Goal: Information Seeking & Learning: Learn about a topic

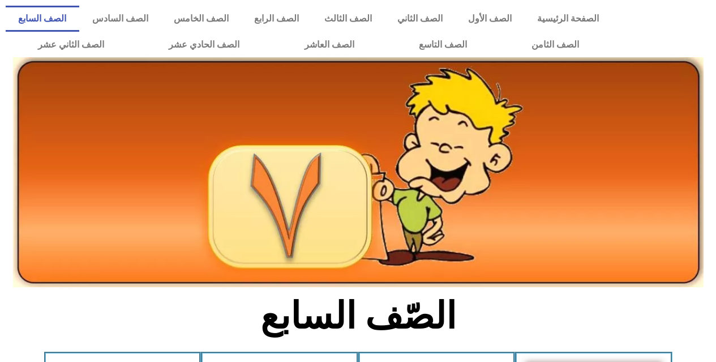
click at [79, 18] on link "الصف السابع" at bounding box center [43, 19] width 74 height 26
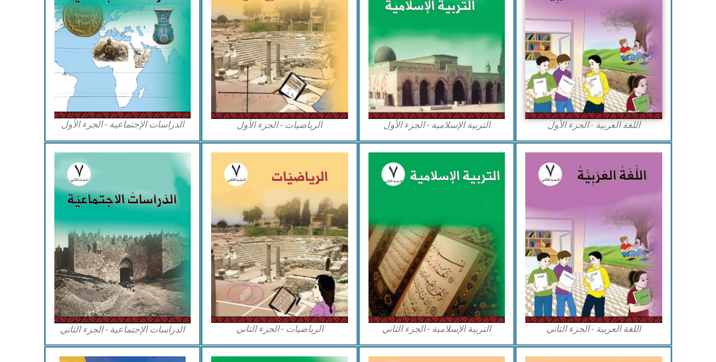
scroll to position [649, 0]
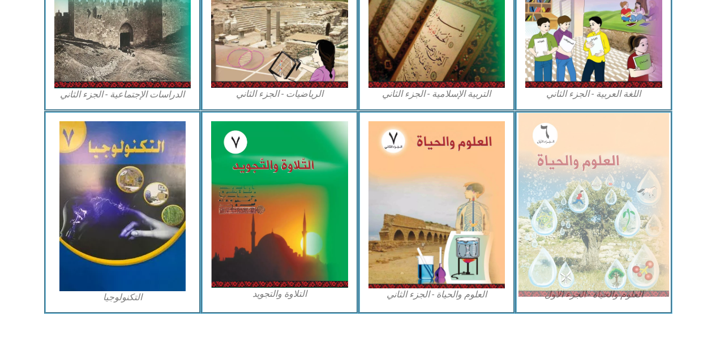
click at [604, 224] on img at bounding box center [593, 204] width 151 height 183
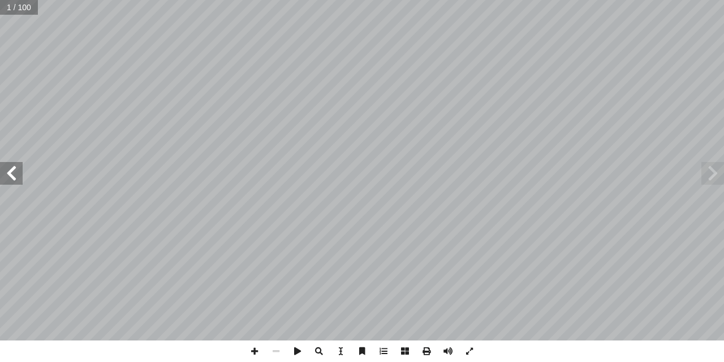
click at [22, 178] on span at bounding box center [11, 173] width 23 height 23
click at [22, 180] on span at bounding box center [11, 173] width 23 height 23
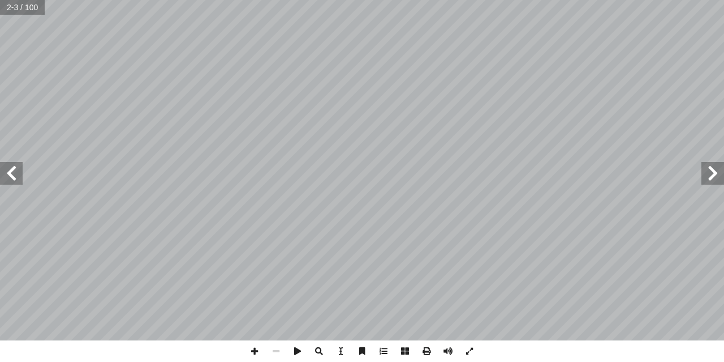
click at [22, 180] on span at bounding box center [11, 173] width 23 height 23
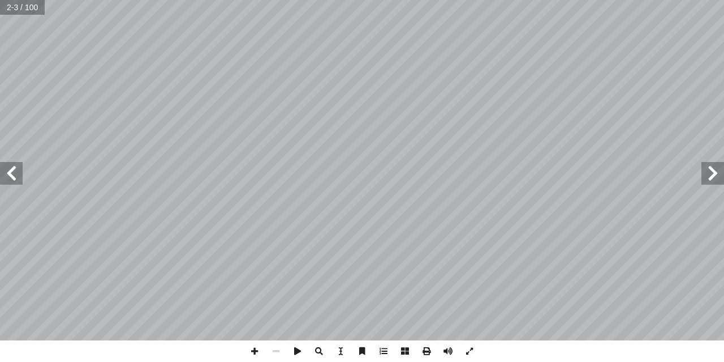
click at [22, 180] on span at bounding box center [11, 173] width 23 height 23
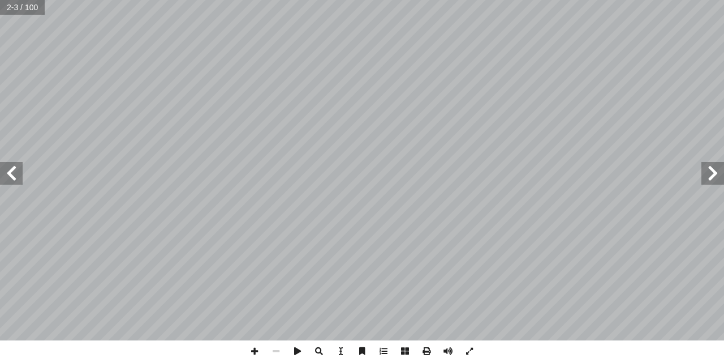
click at [22, 180] on span at bounding box center [11, 173] width 23 height 23
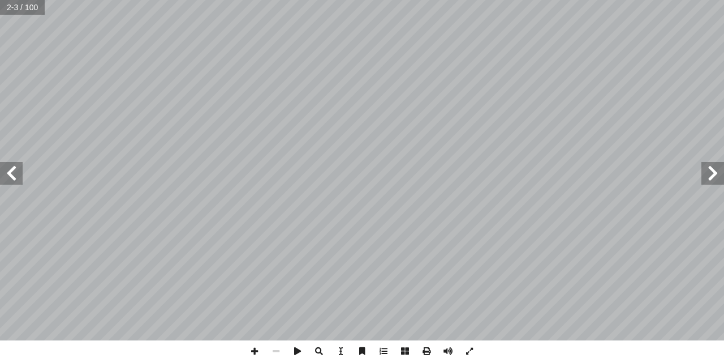
click at [22, 180] on span at bounding box center [11, 173] width 23 height 23
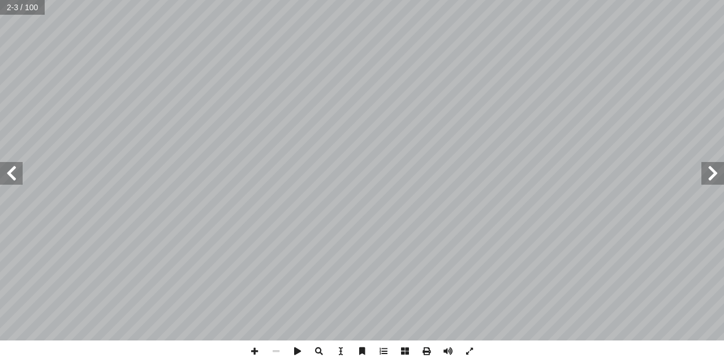
click at [22, 180] on span at bounding box center [11, 173] width 23 height 23
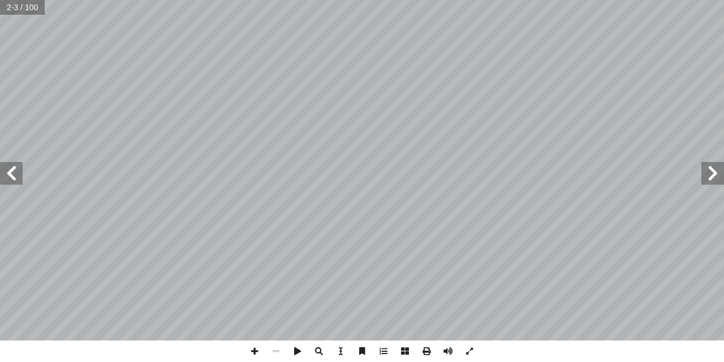
click at [22, 180] on span at bounding box center [11, 173] width 23 height 23
click at [18, 183] on span at bounding box center [11, 173] width 23 height 23
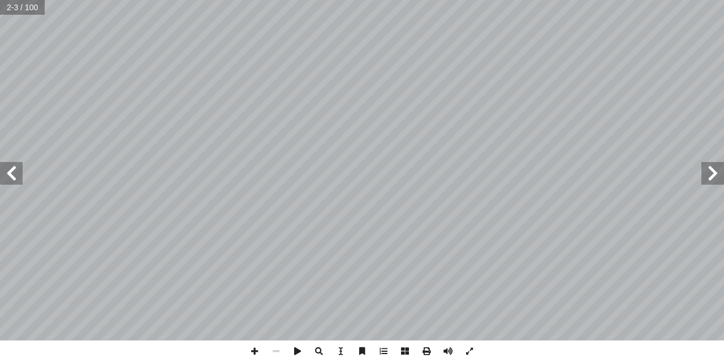
click at [18, 183] on span at bounding box center [11, 173] width 23 height 23
click at [721, 166] on span at bounding box center [713, 173] width 23 height 23
click at [714, 169] on span at bounding box center [713, 173] width 23 height 23
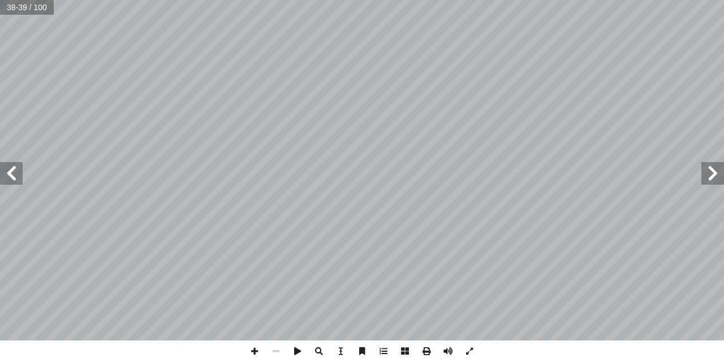
click at [717, 169] on span at bounding box center [713, 173] width 23 height 23
click at [2, 179] on span at bounding box center [11, 173] width 23 height 23
click at [251, 351] on span at bounding box center [255, 351] width 22 height 22
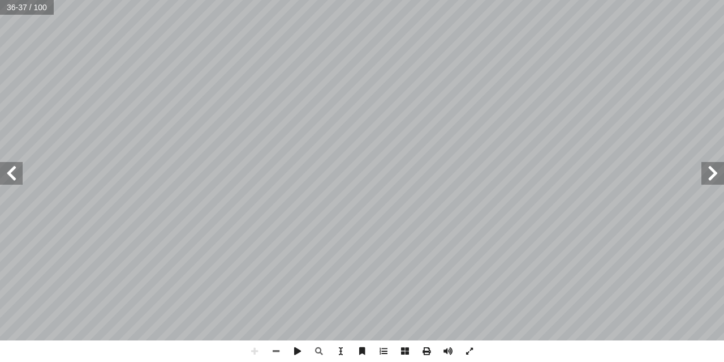
click at [162, 103] on html "الصفحة الرئيسية الصف الأول الصف الثاني الصف الثالث الصف الرابع الصف الخامس الصف…" at bounding box center [362, 51] width 724 height 103
